Goal: Task Accomplishment & Management: Use online tool/utility

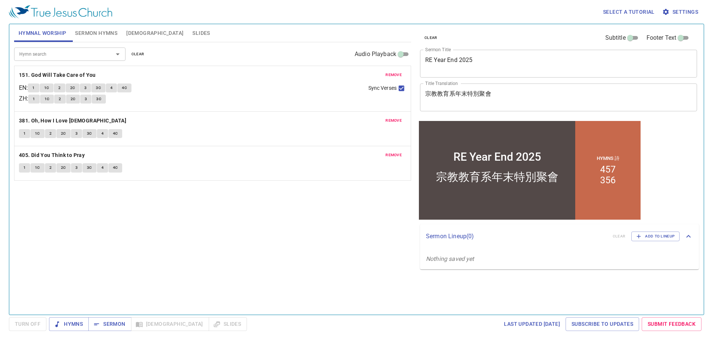
click at [400, 74] on span "remove" at bounding box center [393, 75] width 16 height 7
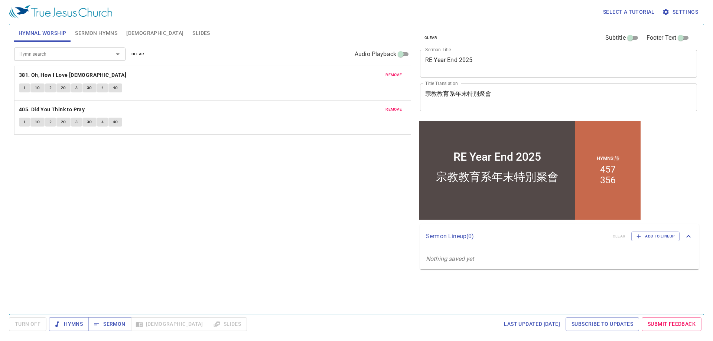
click at [400, 74] on span "remove" at bounding box center [393, 75] width 16 height 7
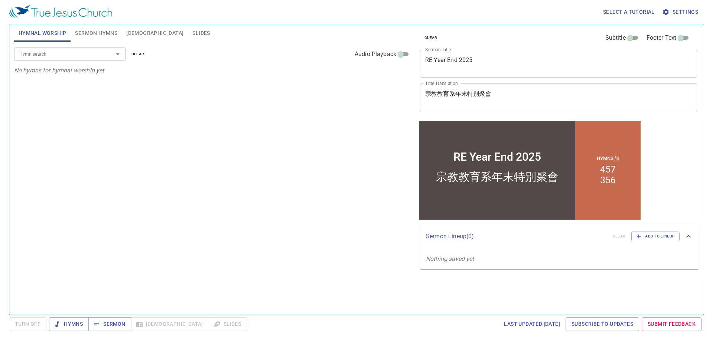
click at [88, 55] on input "Hymn search" at bounding box center [58, 54] width 85 height 9
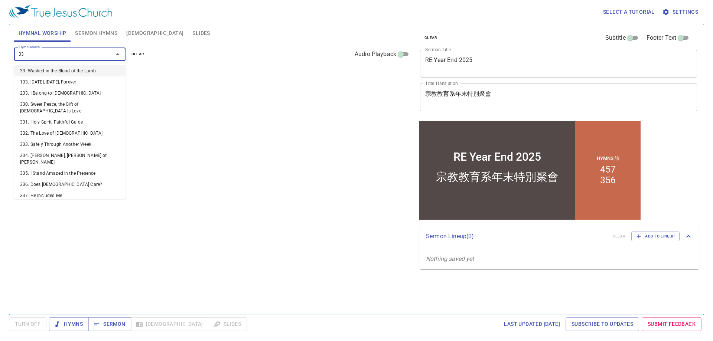
type input "336"
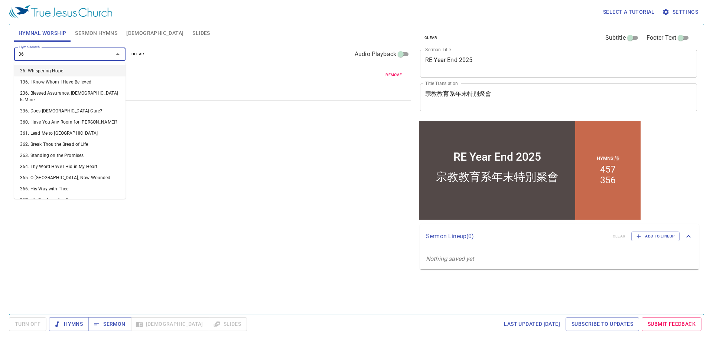
type input "367"
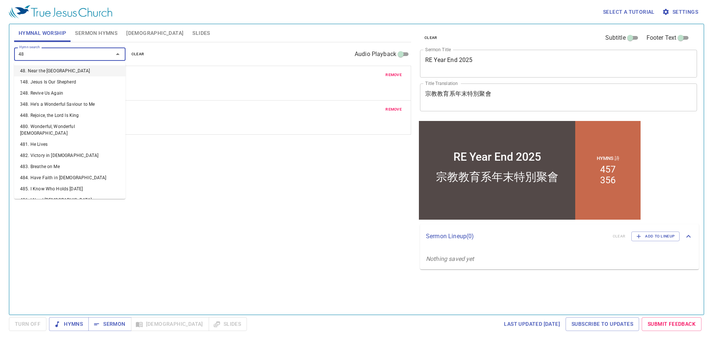
type input "485"
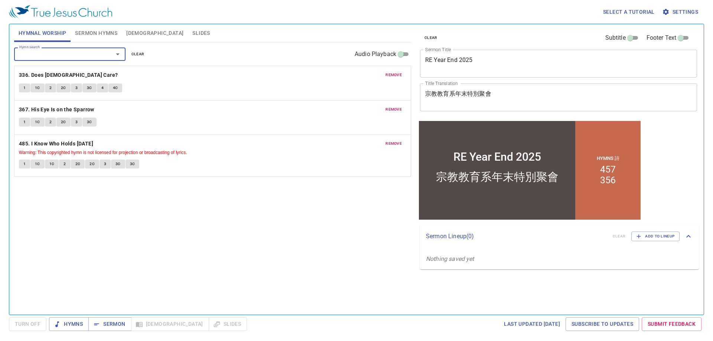
click at [305, 269] on div "Hymn search Hymn search clear Audio Playback remove 336. Does Jesus Care? 1 1C …" at bounding box center [212, 175] width 397 height 266
drag, startPoint x: 278, startPoint y: 234, endPoint x: 198, endPoint y: 226, distance: 80.6
click at [198, 226] on div "Hymn search Hymn search clear Audio Playback remove 336. Does Jesus Care? 1 1C …" at bounding box center [212, 175] width 397 height 266
click at [252, 222] on div "Hymn search Hymn search clear Audio Playback remove 336. Does Jesus Care? 1 1C …" at bounding box center [212, 175] width 397 height 266
drag, startPoint x: 252, startPoint y: 222, endPoint x: 214, endPoint y: 224, distance: 38.3
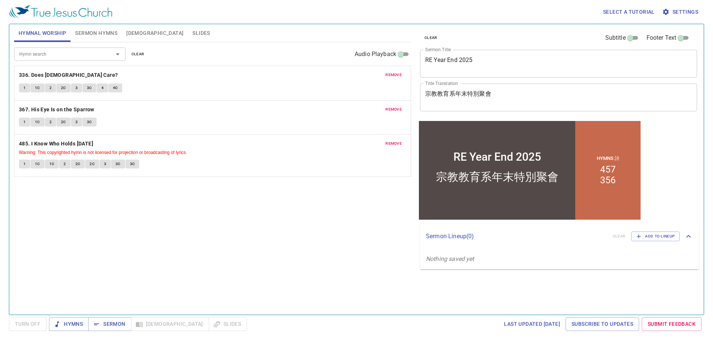
click at [214, 224] on div "Hymn search Hymn search clear Audio Playback remove 336. Does Jesus Care? 1 1C …" at bounding box center [212, 175] width 397 height 266
click at [98, 29] on span "Sermon Hymns" at bounding box center [96, 33] width 42 height 9
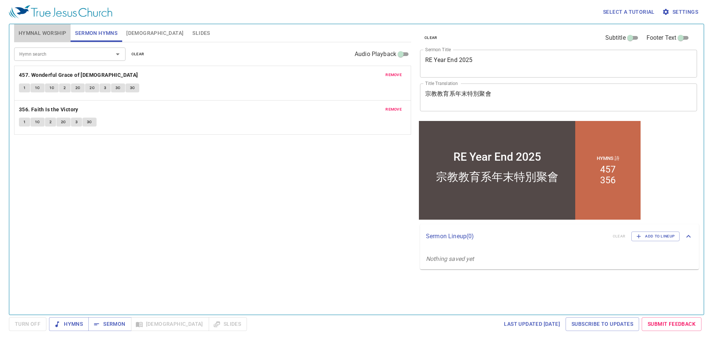
click at [48, 28] on button "Hymnal Worship" at bounding box center [42, 33] width 57 height 18
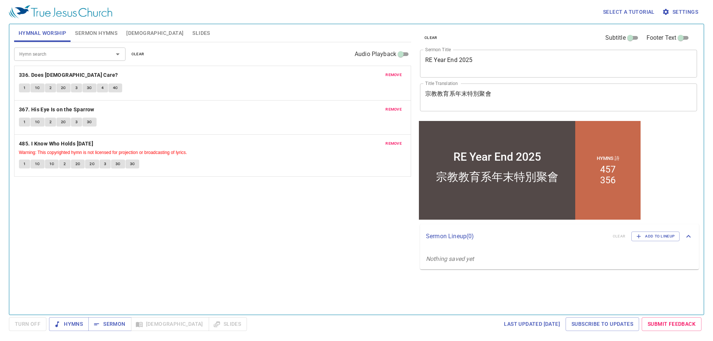
click at [488, 52] on div "RE Year End 2025 x Sermon Title" at bounding box center [558, 64] width 277 height 28
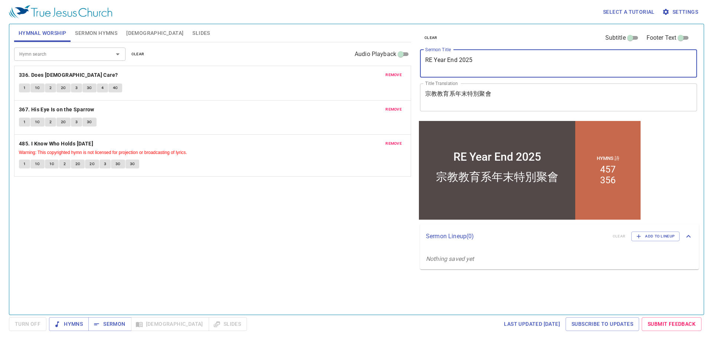
click at [489, 58] on div "RE Year End 2025 x Sermon Title" at bounding box center [558, 64] width 277 height 28
click at [489, 58] on textarea "RE Year End 2025" at bounding box center [558, 63] width 267 height 14
type textarea "Rahab's Choice"
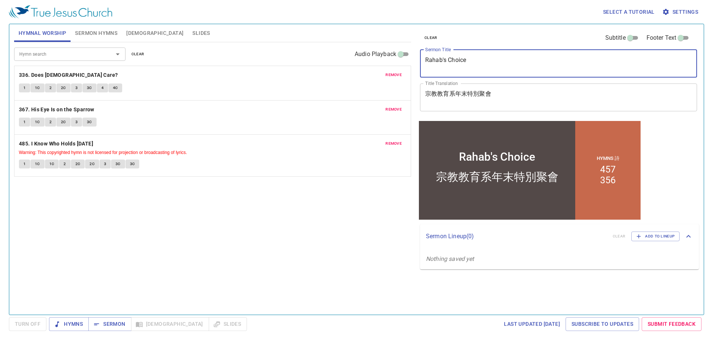
click at [98, 34] on span "Sermon Hymns" at bounding box center [96, 33] width 42 height 9
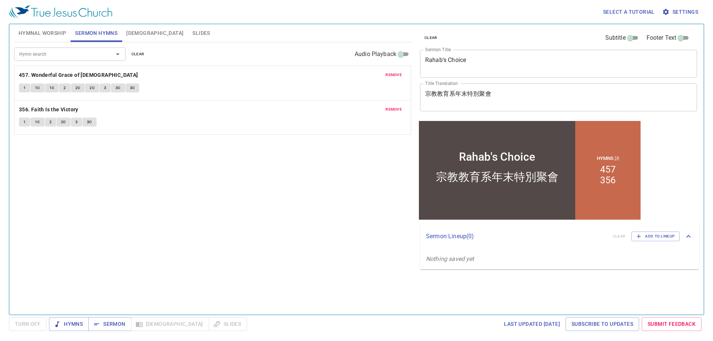
click at [388, 74] on span "remove" at bounding box center [393, 75] width 16 height 7
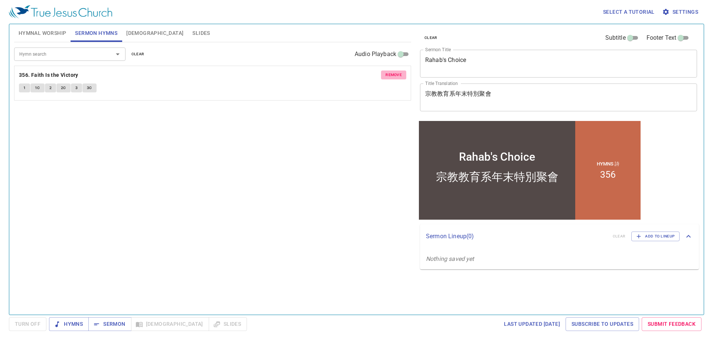
click at [388, 74] on span "remove" at bounding box center [393, 75] width 16 height 7
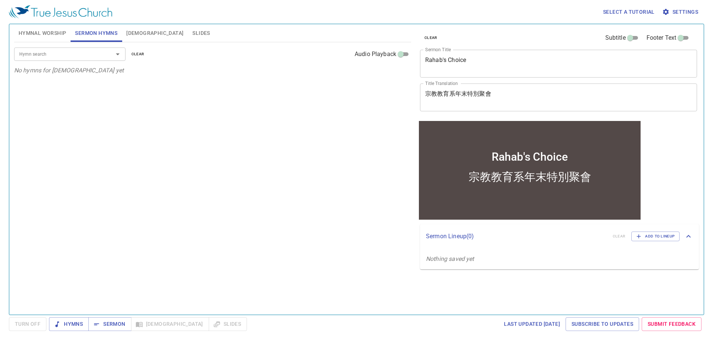
click at [89, 52] on input "Hymn search" at bounding box center [58, 54] width 85 height 9
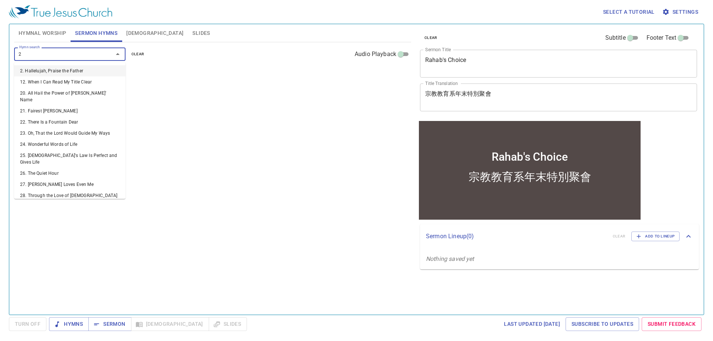
type input "27"
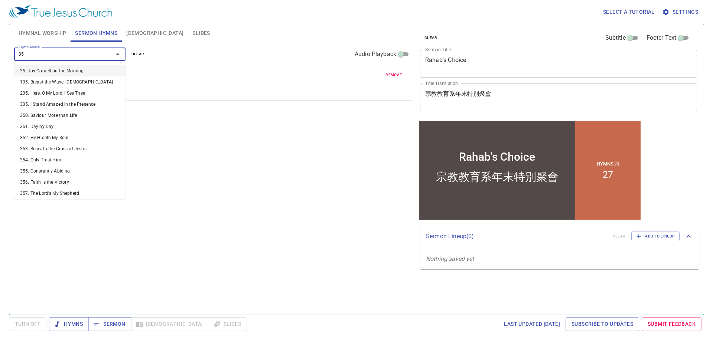
type input "356"
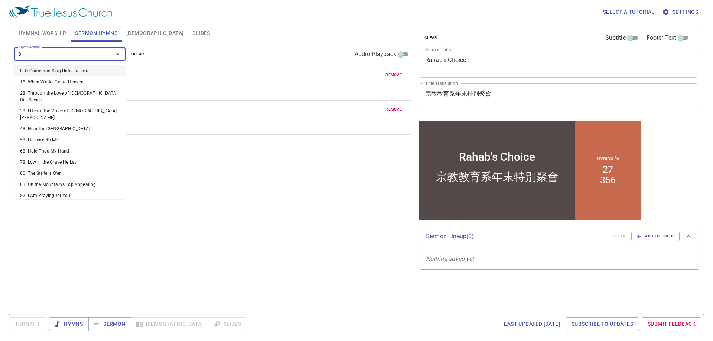
type input "87"
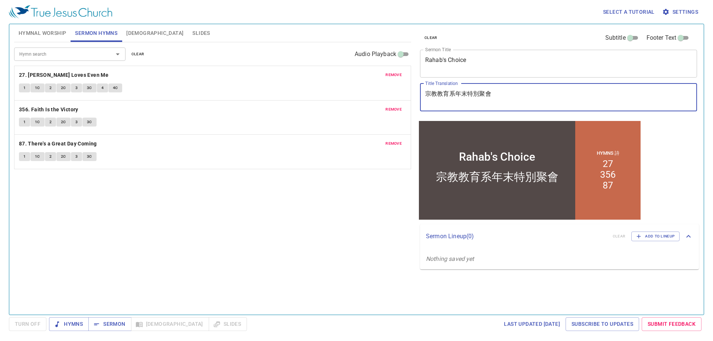
drag, startPoint x: 521, startPoint y: 92, endPoint x: 408, endPoint y: 89, distance: 112.9
click at [408, 89] on div "Hymnal Worship Sermon Hymns Bible Slides Hymn search Hymn search clear Audio Pl…" at bounding box center [356, 166] width 691 height 291
paste textarea "合的選擇"
type textarea "喇合的選擇"
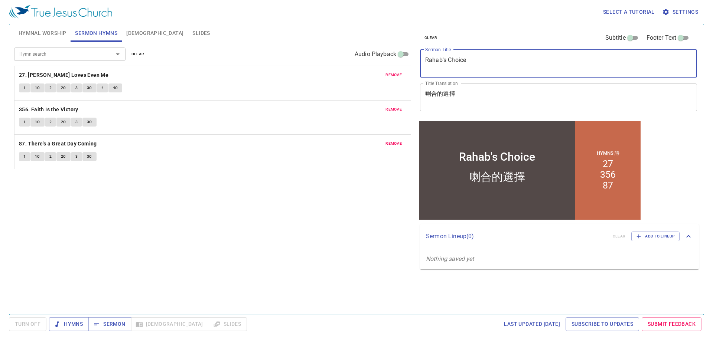
drag, startPoint x: 469, startPoint y: 60, endPoint x: 376, endPoint y: 50, distance: 94.1
click at [376, 50] on div "Hymnal Worship Sermon Hymns Bible Slides Hymn search Hymn search clear Audio Pl…" at bounding box center [356, 166] width 691 height 291
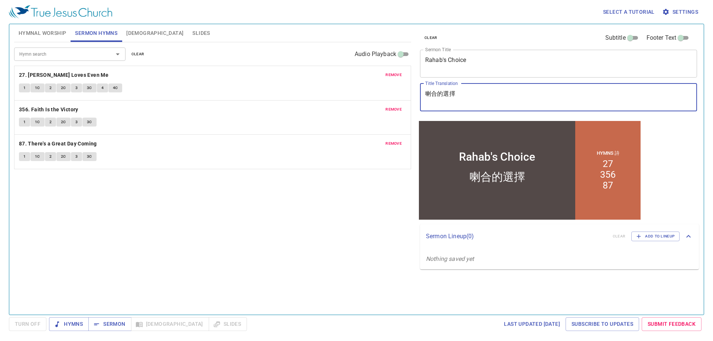
drag, startPoint x: 472, startPoint y: 94, endPoint x: 375, endPoint y: 85, distance: 96.6
click at [375, 85] on div "Hymnal Worship Sermon Hymns Bible Slides Hymn search Hymn search clear Audio Pl…" at bounding box center [356, 166] width 691 height 291
click at [39, 36] on span "Hymnal Worship" at bounding box center [43, 33] width 48 height 9
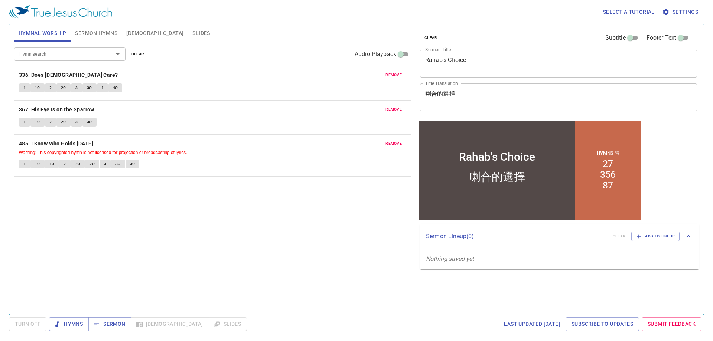
click at [104, 30] on span "Sermon Hymns" at bounding box center [96, 33] width 42 height 9
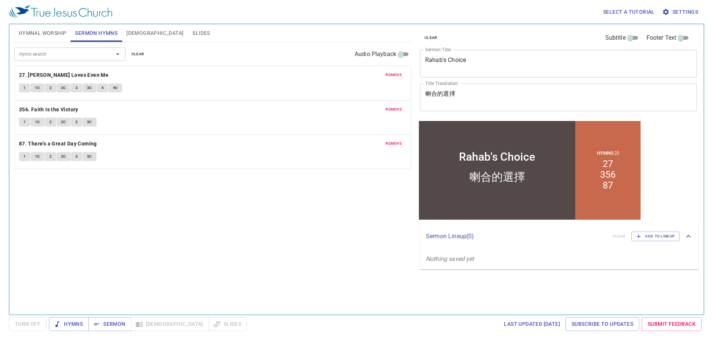
click at [206, 216] on div "Hymn search Hymn search clear Audio Playback remove 27. Jesus Loves Even Me 1 1…" at bounding box center [212, 175] width 397 height 266
click at [74, 324] on span "Hymns" at bounding box center [69, 324] width 28 height 9
click at [39, 33] on span "Hymnal Worship" at bounding box center [43, 33] width 48 height 9
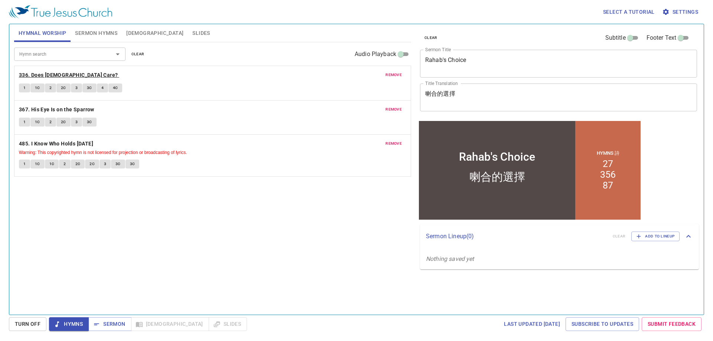
click at [28, 73] on b "336. Does [DEMOGRAPHIC_DATA] Care?" at bounding box center [68, 75] width 99 height 9
click at [24, 89] on span "1" at bounding box center [24, 88] width 2 height 7
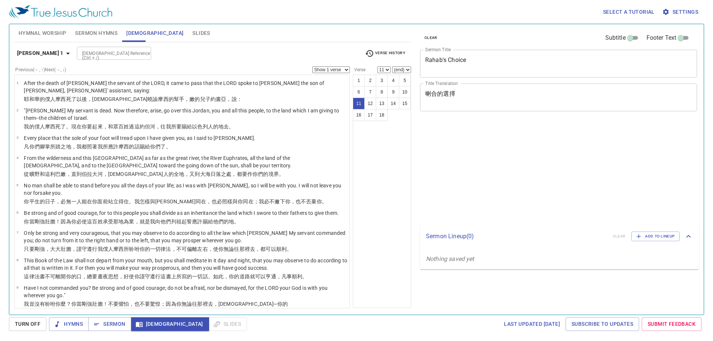
select select "11"
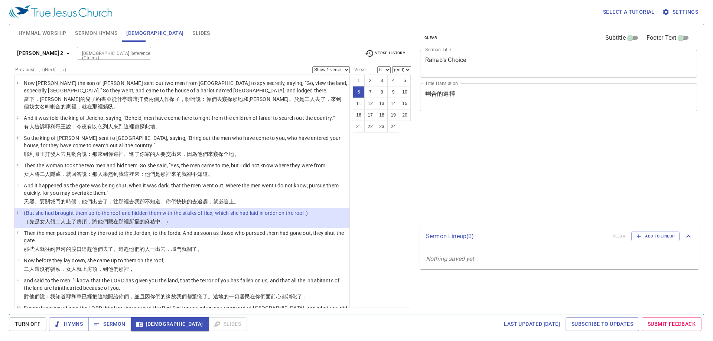
select select "6"
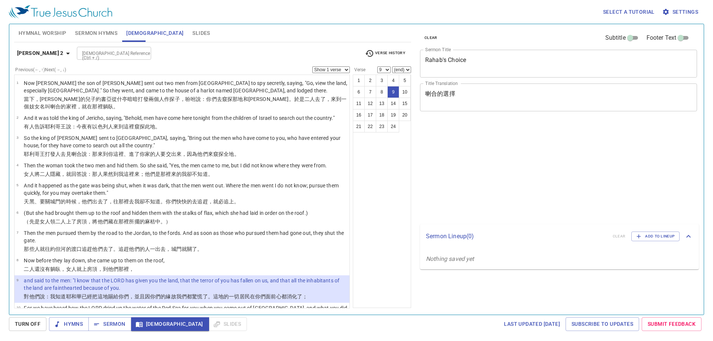
select select "9"
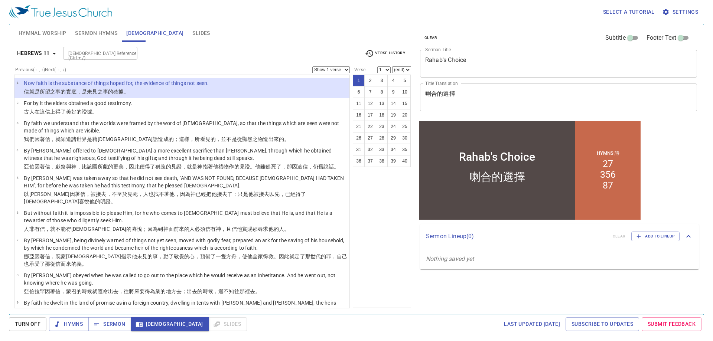
click at [50, 53] on icon "button" at bounding box center [54, 53] width 9 height 9
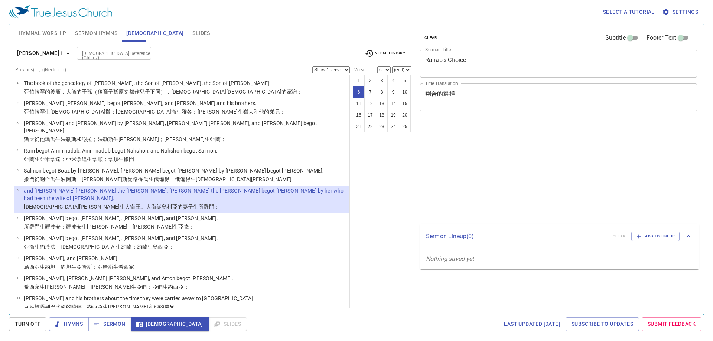
select select "6"
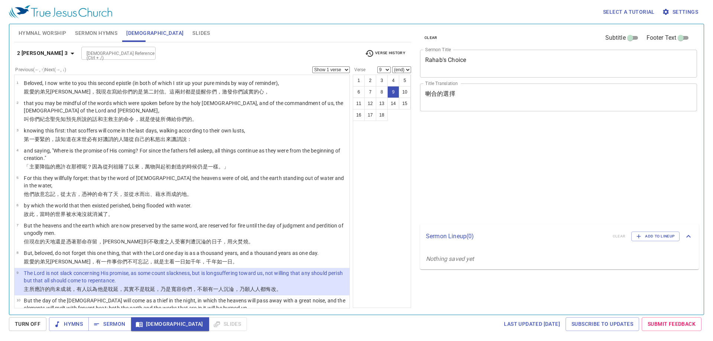
select select "9"
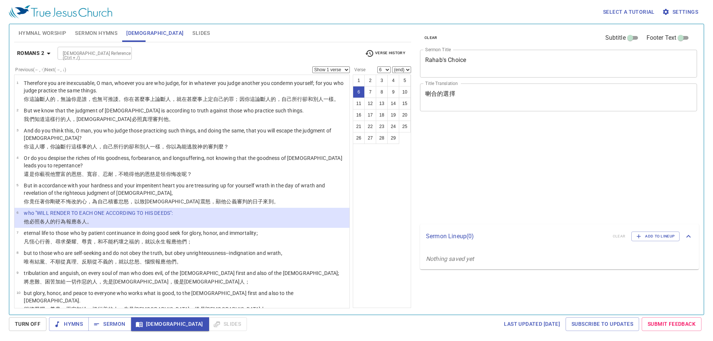
select select "6"
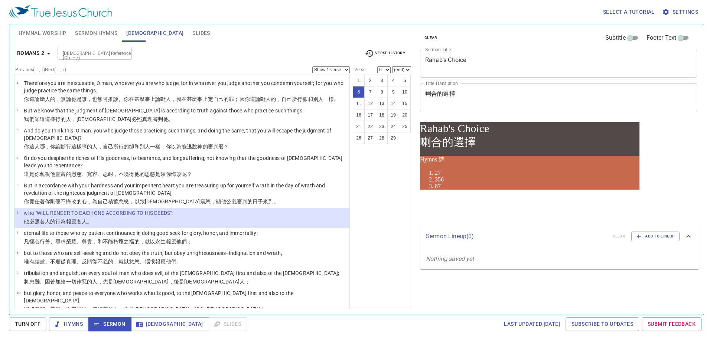
click at [94, 35] on span "Sermon Hymns" at bounding box center [96, 33] width 42 height 9
click at [0, 0] on div "Hymn search Hymn search clear Audio Playback" at bounding box center [0, 0] width 0 height 0
click at [110, 33] on span "Sermon Hymns" at bounding box center [96, 33] width 42 height 9
